Goal: Information Seeking & Learning: Learn about a topic

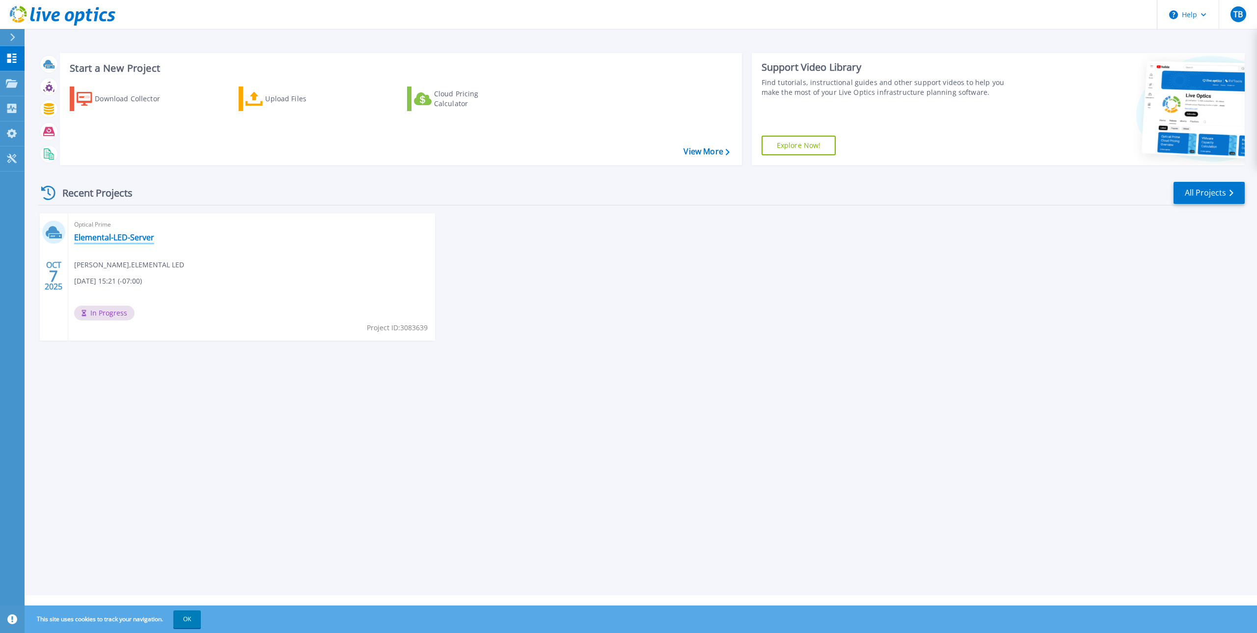
click at [113, 235] on link "Elemental-LED-Server" at bounding box center [114, 237] width 80 height 10
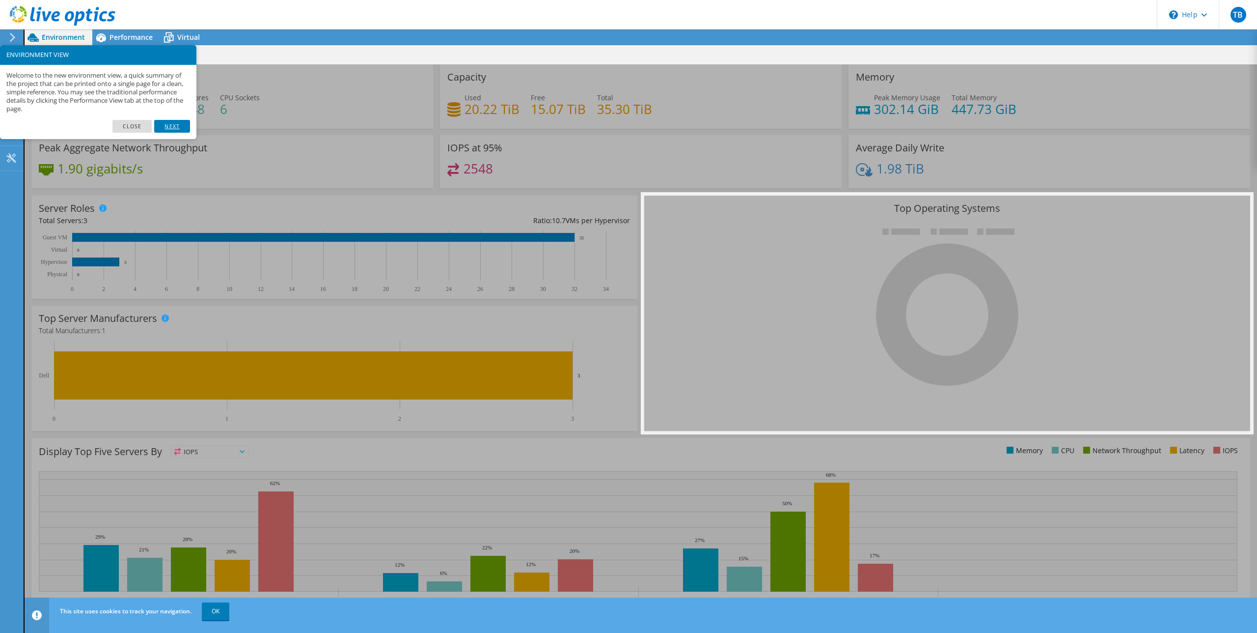
click at [170, 126] on link "Next" at bounding box center [171, 126] width 35 height 13
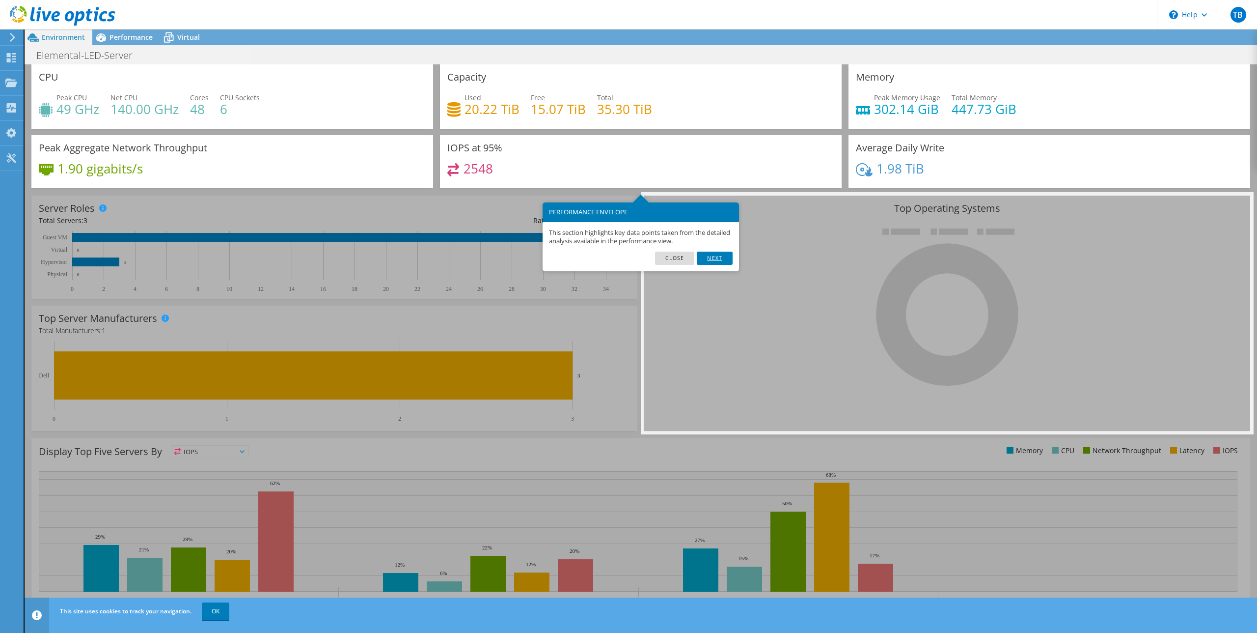
click at [725, 257] on link "Next" at bounding box center [714, 257] width 35 height 13
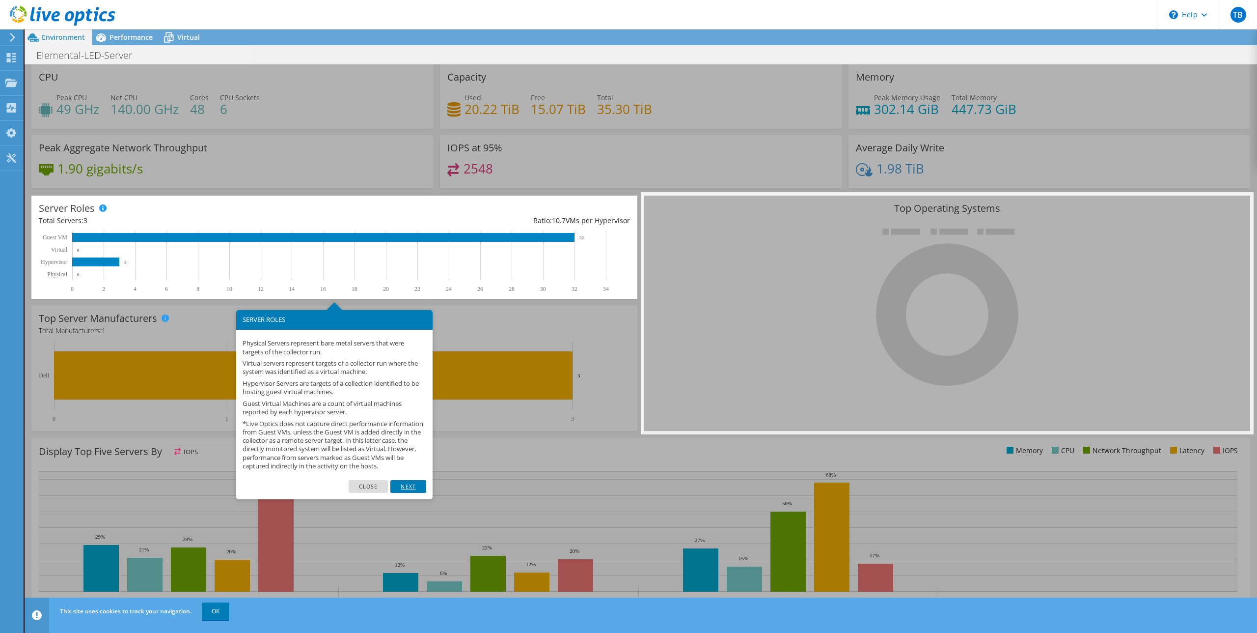
click at [414, 493] on link "Next" at bounding box center [407, 486] width 35 height 13
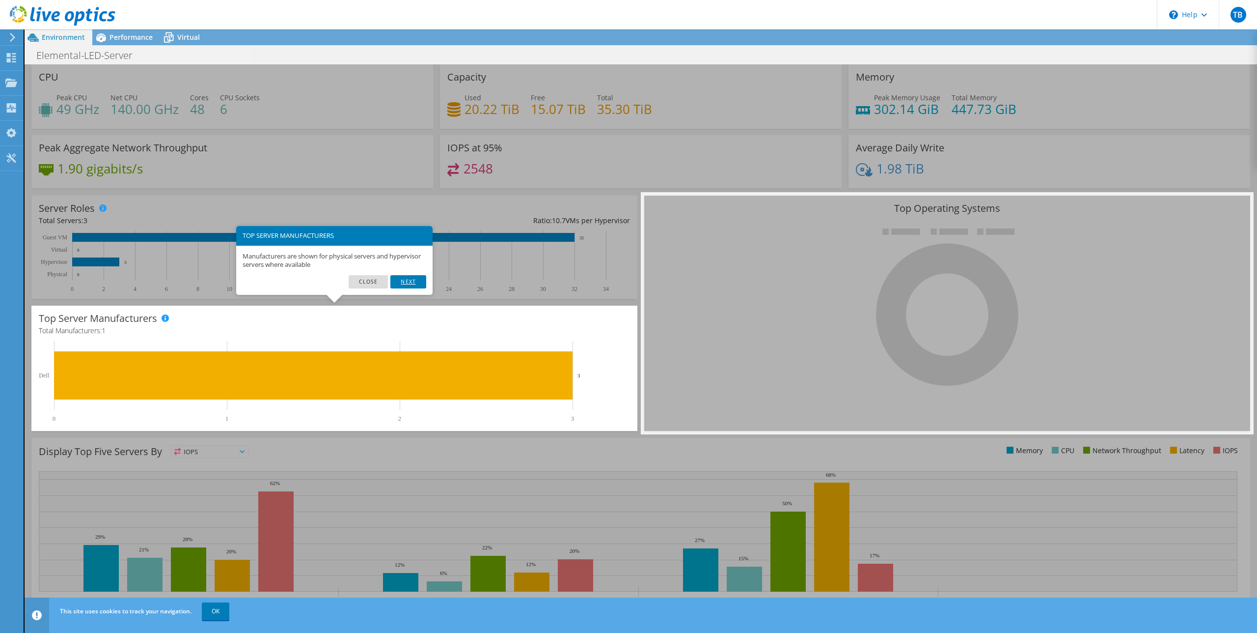
click at [419, 282] on link "Next" at bounding box center [407, 281] width 35 height 13
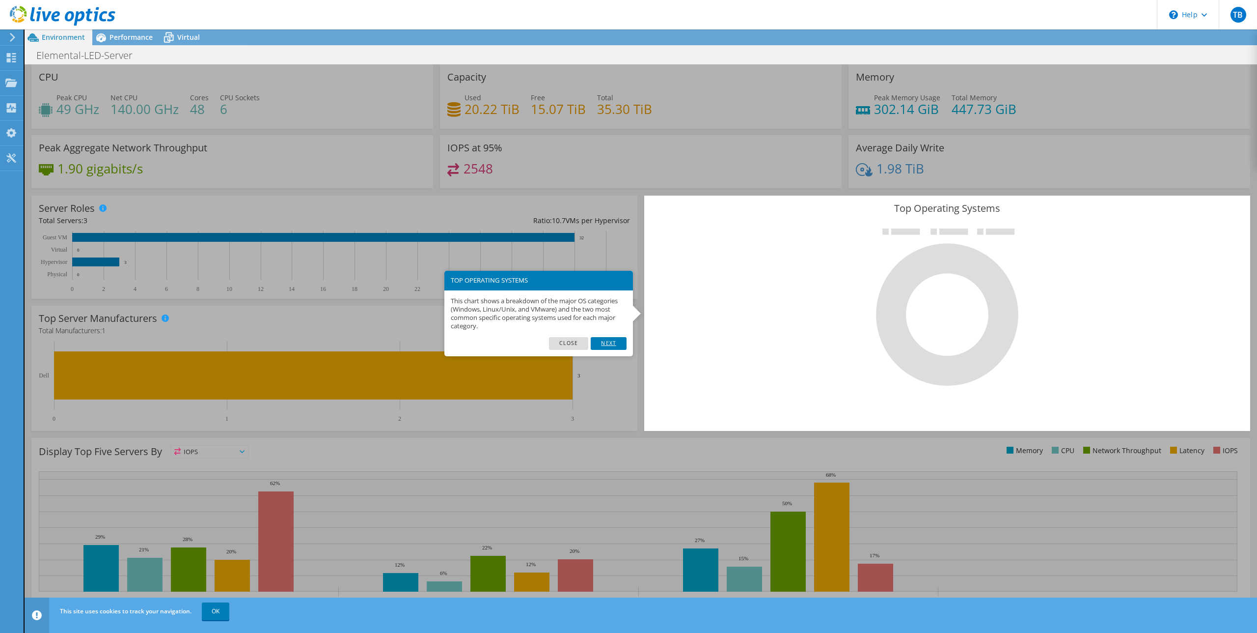
click at [610, 342] on link "Next" at bounding box center [608, 343] width 35 height 13
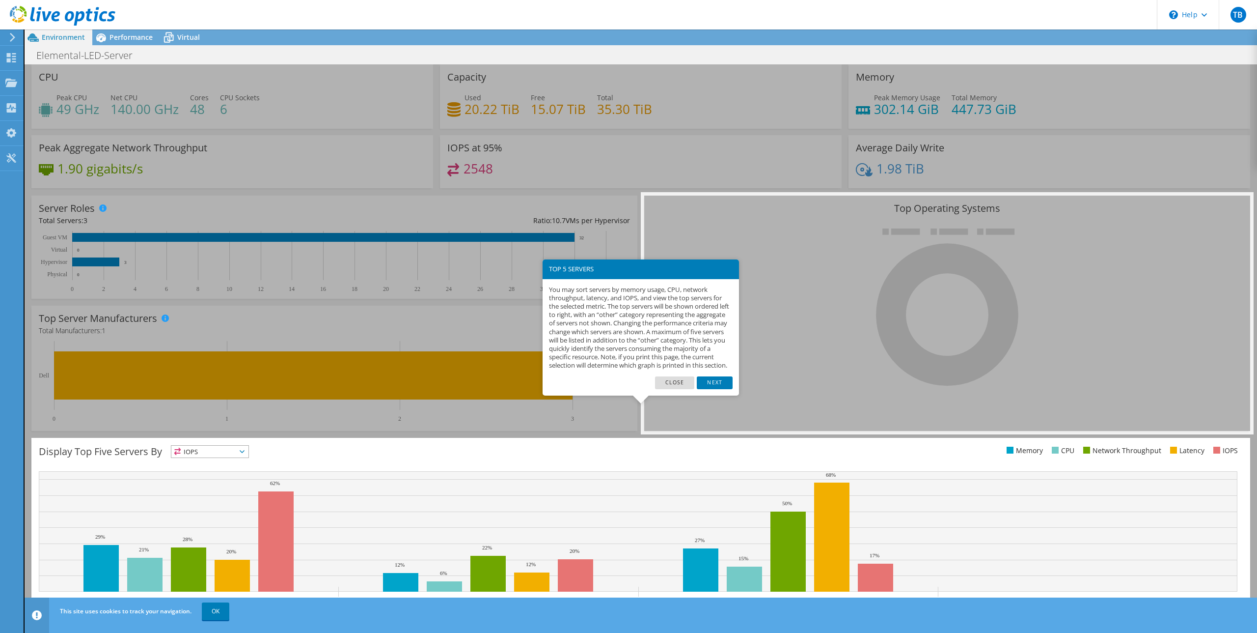
scroll to position [23, 0]
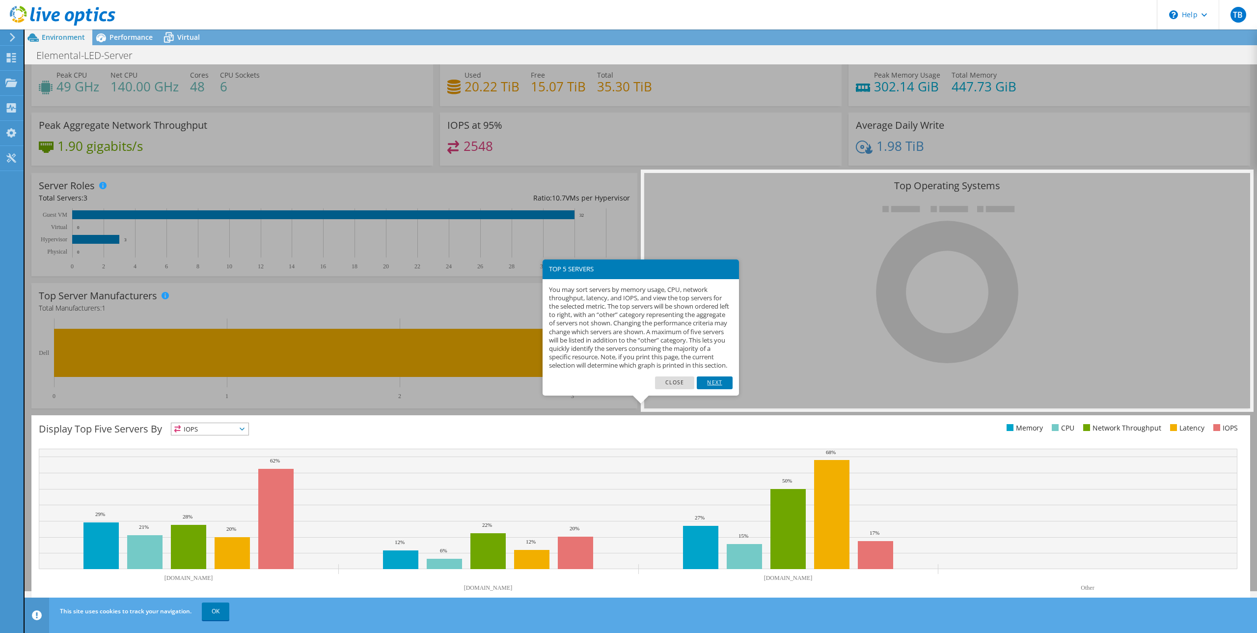
click at [720, 389] on link "Next" at bounding box center [714, 382] width 35 height 13
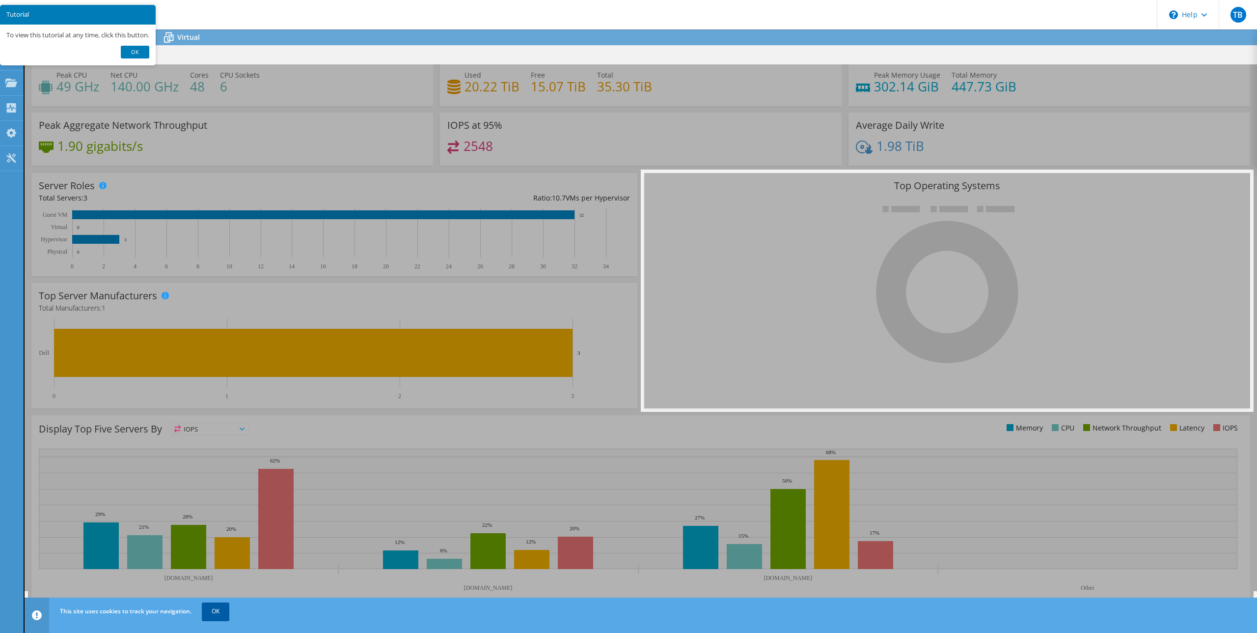
click at [214, 610] on link "OK" at bounding box center [216, 611] width 28 height 18
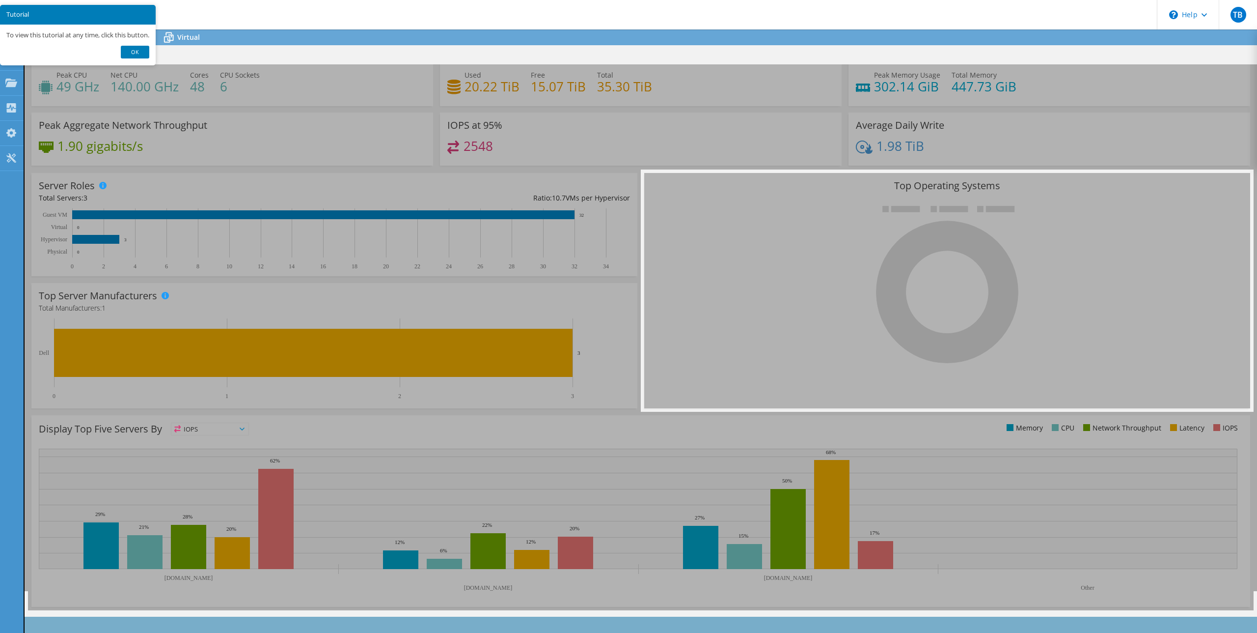
click at [134, 55] on link "Ok" at bounding box center [135, 52] width 28 height 13
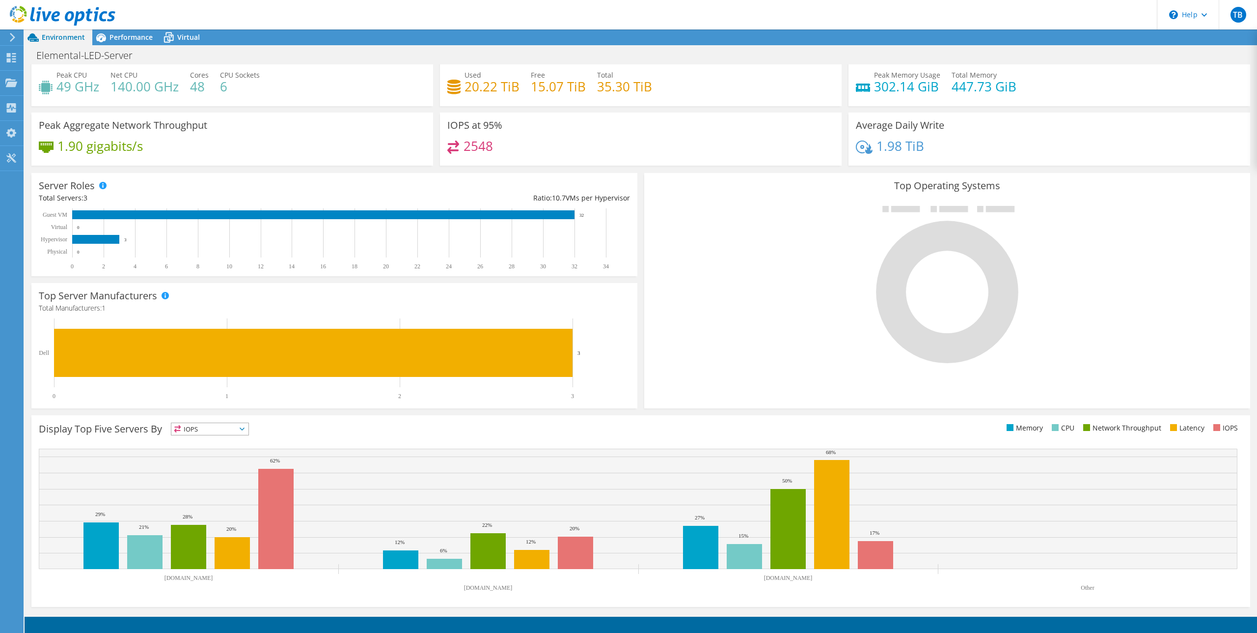
click at [498, 246] on rect at bounding box center [332, 238] width 586 height 61
click at [244, 430] on icon at bounding box center [242, 428] width 5 height 3
click at [208, 450] on li "Memory" at bounding box center [209, 455] width 77 height 14
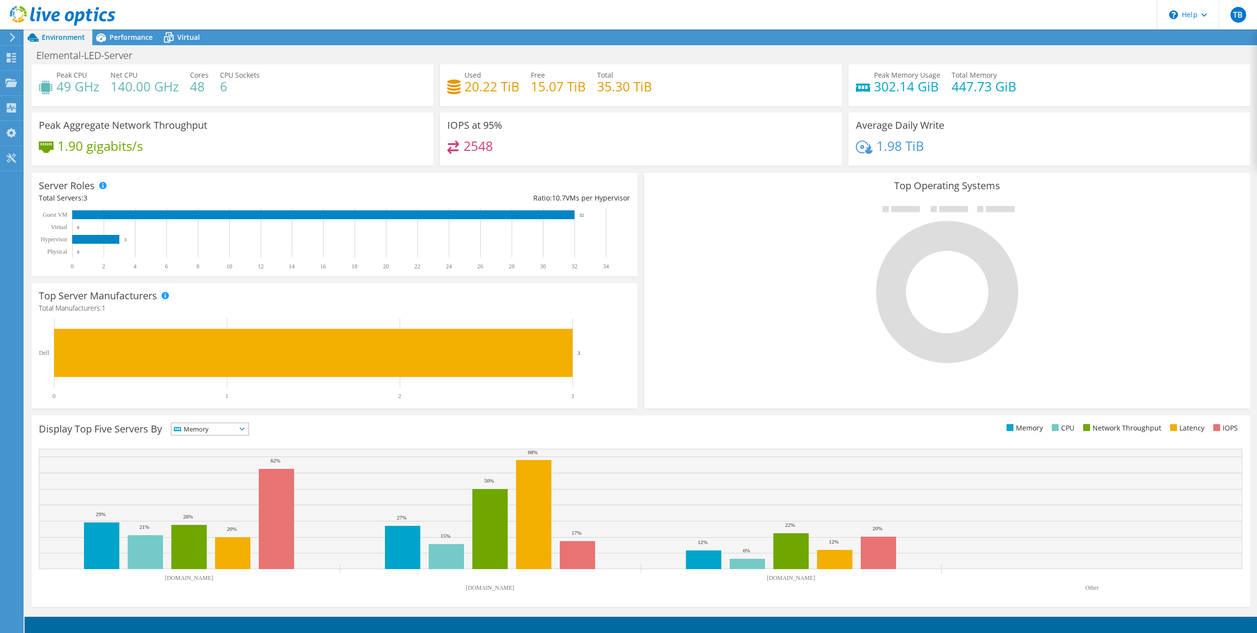
click at [242, 428] on icon at bounding box center [242, 428] width 5 height 3
click at [227, 442] on li "IOPS" at bounding box center [209, 442] width 77 height 14
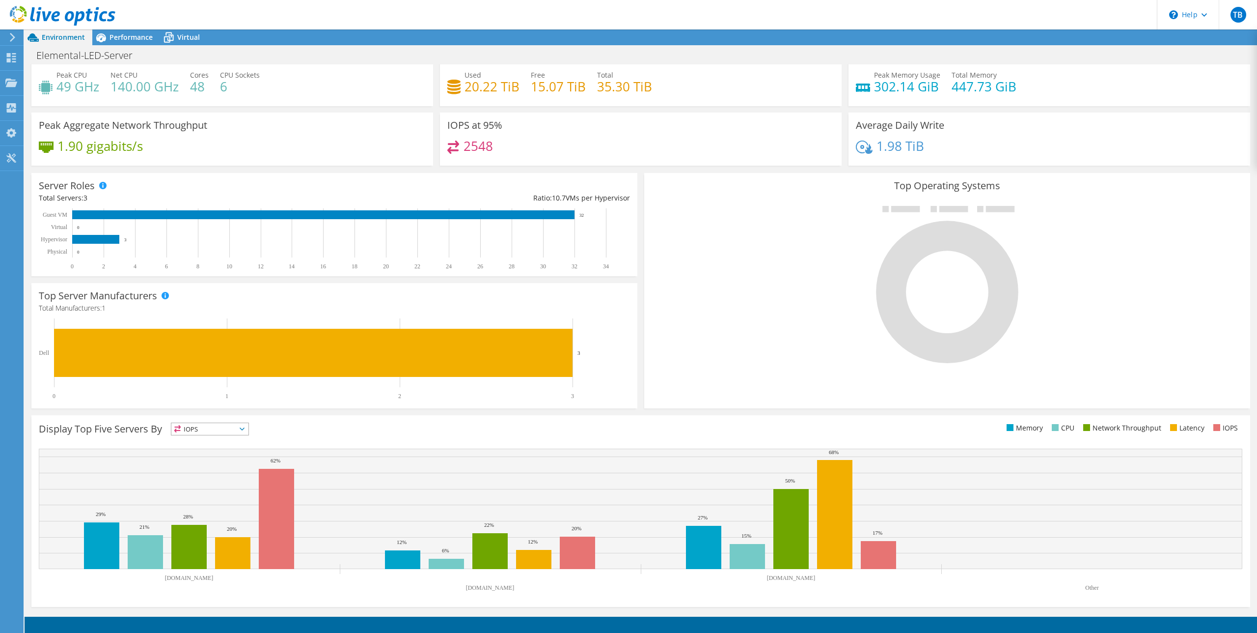
scroll to position [0, 0]
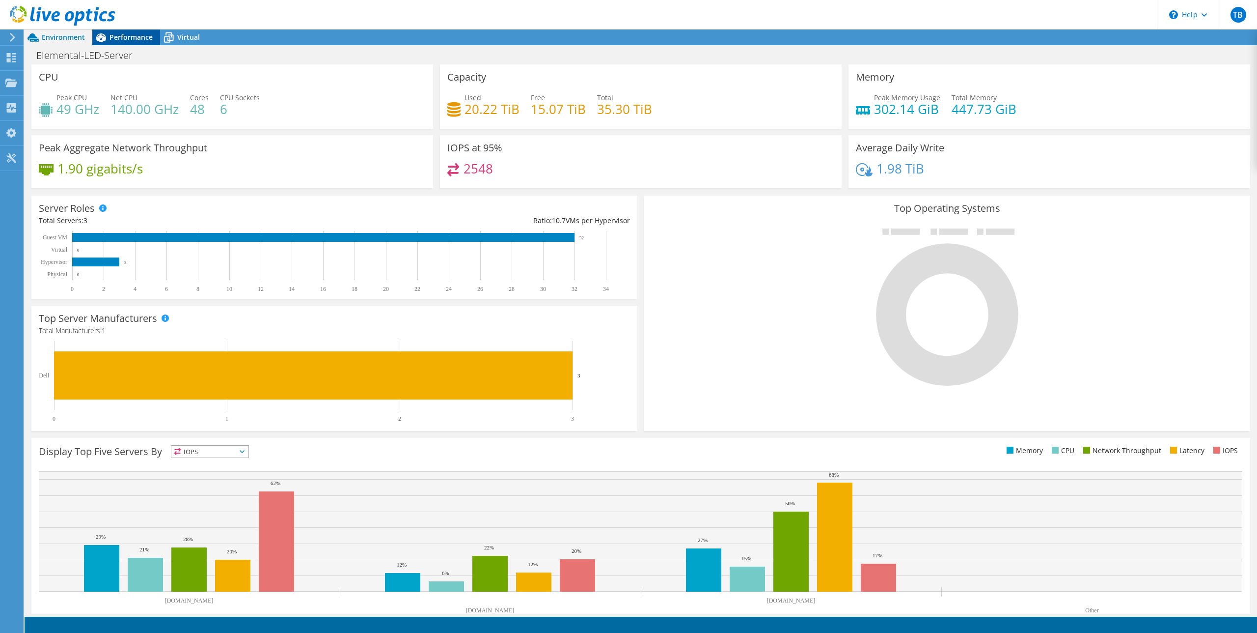
click at [129, 37] on span "Performance" at bounding box center [131, 36] width 43 height 9
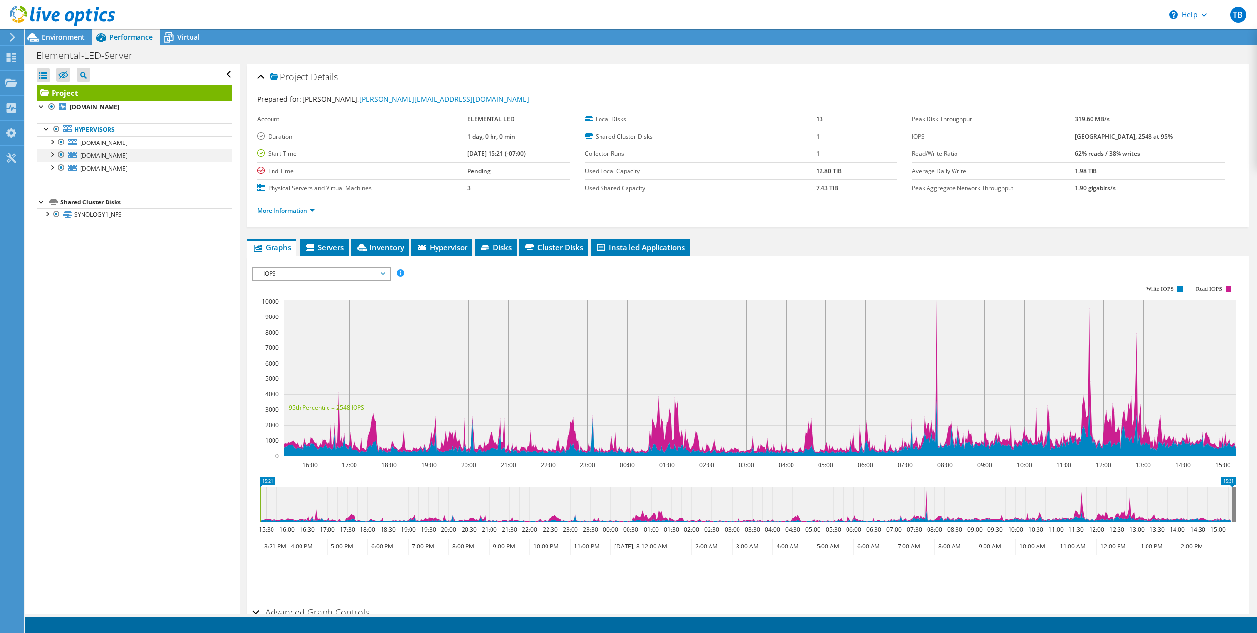
click at [54, 155] on div at bounding box center [52, 154] width 10 height 10
click at [50, 154] on div at bounding box center [52, 154] width 10 height 10
click at [46, 215] on div at bounding box center [47, 213] width 10 height 10
click at [55, 155] on div at bounding box center [52, 154] width 10 height 10
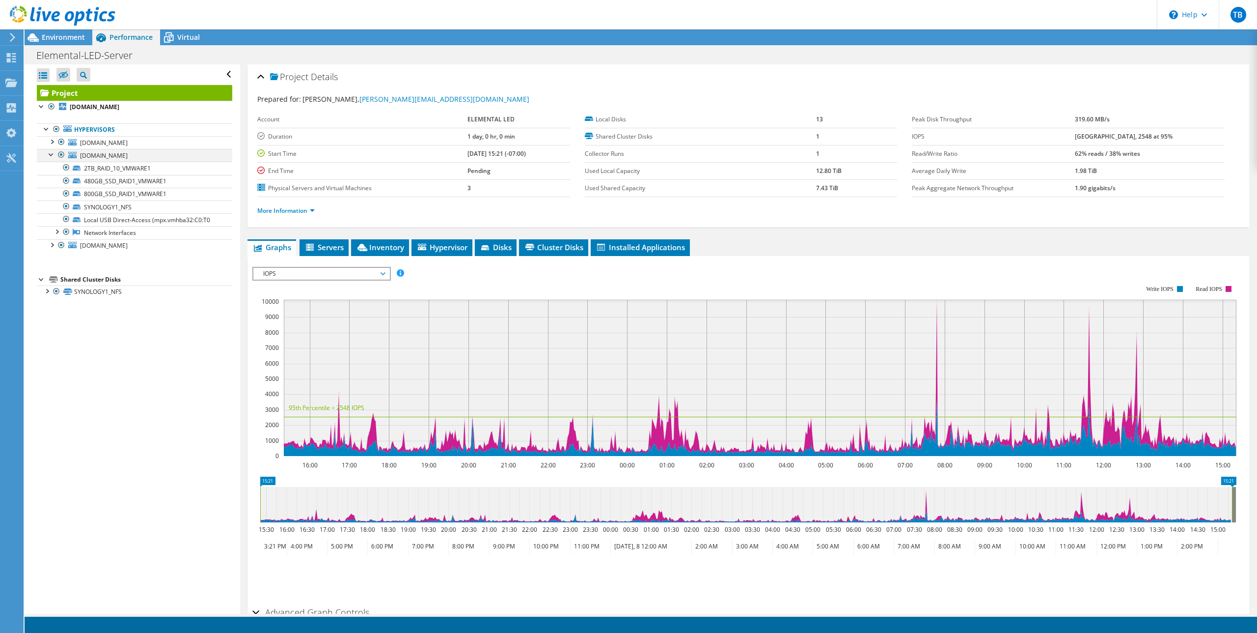
click at [55, 155] on div at bounding box center [52, 154] width 10 height 10
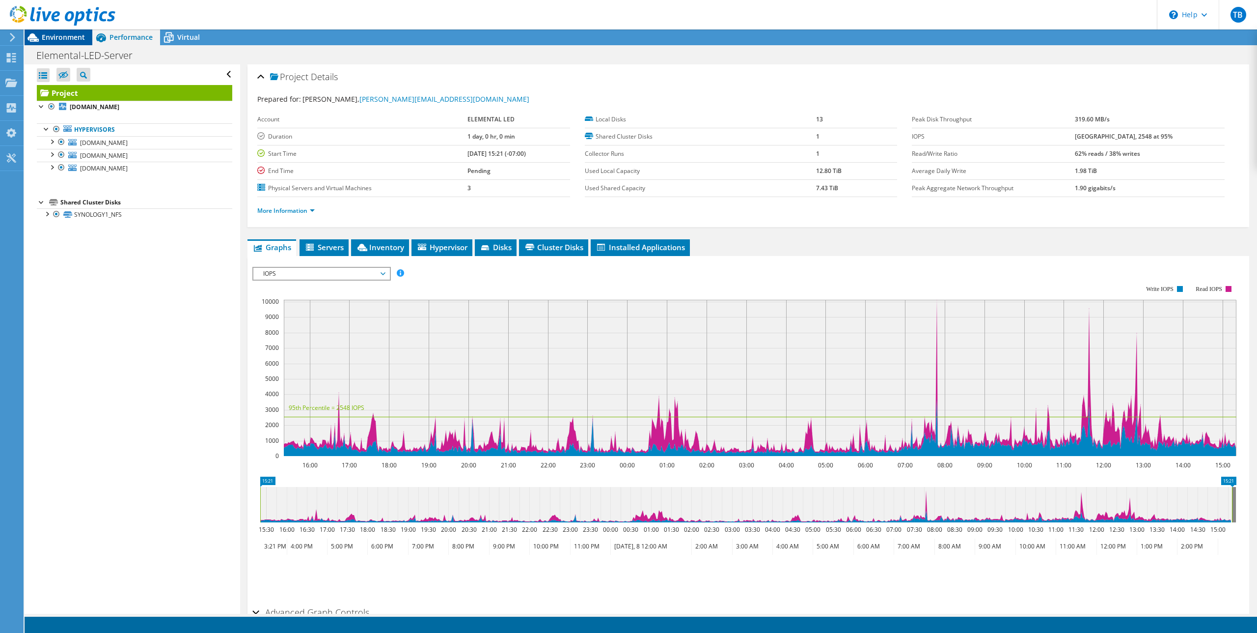
click at [60, 38] on span "Environment" at bounding box center [63, 36] width 43 height 9
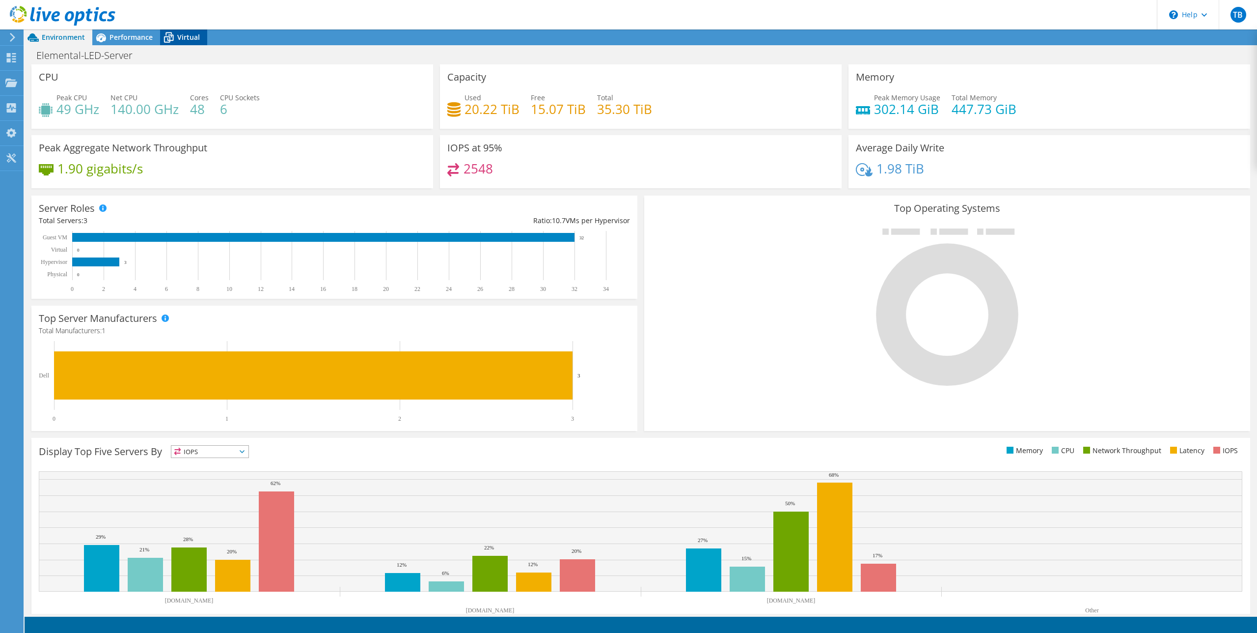
click at [189, 38] on span "Virtual" at bounding box center [188, 36] width 23 height 9
